Goal: Find contact information: Find contact information

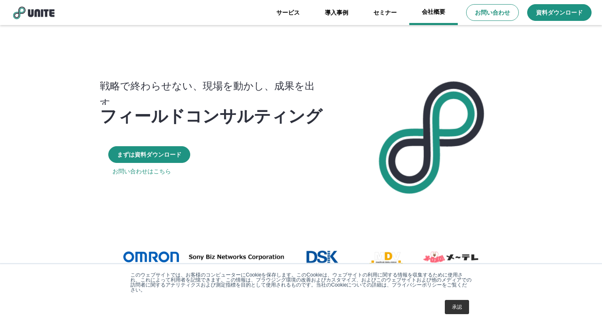
click at [442, 12] on link "会社概要" at bounding box center [433, 12] width 48 height 25
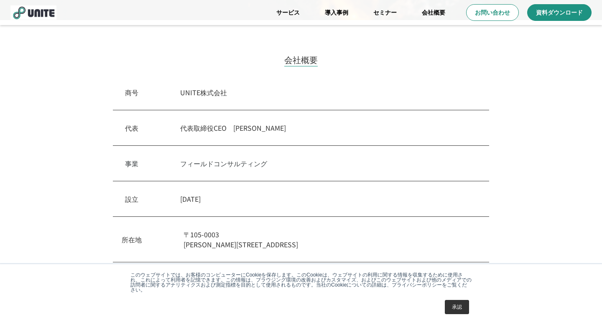
scroll to position [193, 0]
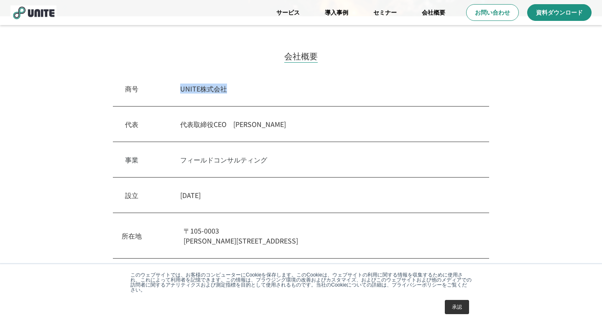
drag, startPoint x: 240, startPoint y: 91, endPoint x: 183, endPoint y: 90, distance: 56.4
click at [183, 90] on p "UNITE株式会社" at bounding box center [328, 89] width 297 height 10
copy p "UNITE株式会社"
drag, startPoint x: 338, startPoint y: 246, endPoint x: 180, endPoint y: 234, distance: 157.9
click at [180, 234] on div "所在地 [STREET_ADDRESS][PERSON_NAME]内幸町" at bounding box center [301, 236] width 376 height 46
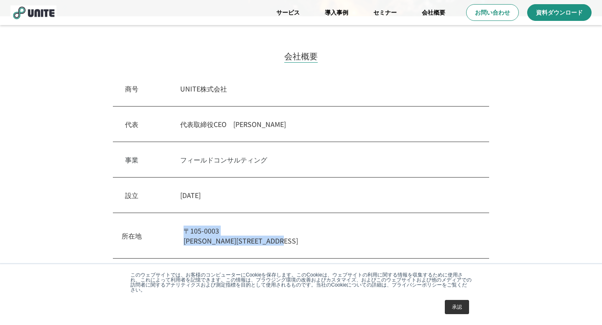
copy p "[STREET_ADDRESS][PERSON_NAME]内幸町"
